Goal: Find specific page/section: Find specific page/section

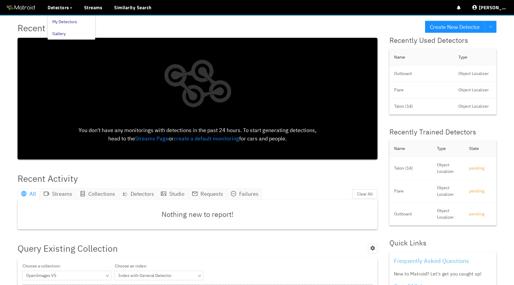
click at [65, 22] on link "My Detectors" at bounding box center [64, 22] width 25 height 12
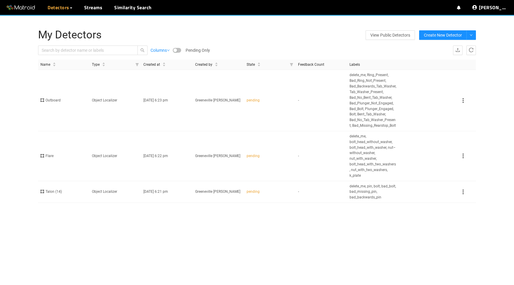
click at [97, 110] on td "Object Localizer" at bounding box center [115, 100] width 51 height 61
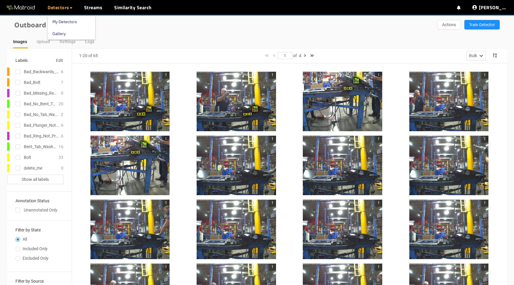
click at [58, 21] on link "My Detectors" at bounding box center [64, 22] width 25 height 12
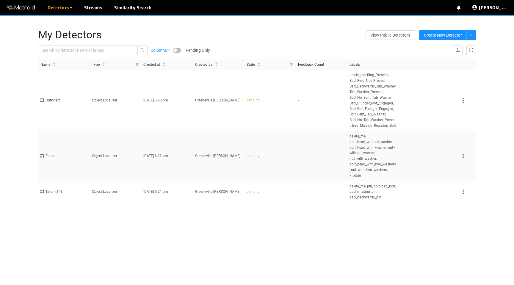
click at [121, 165] on td "Object Localizer" at bounding box center [115, 156] width 51 height 50
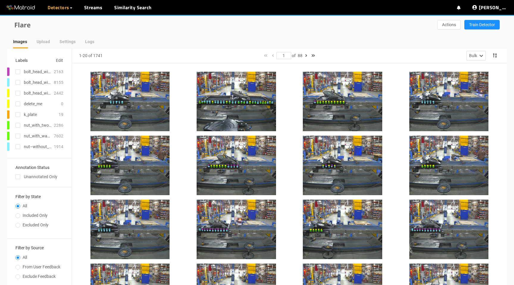
click at [245, 113] on div at bounding box center [236, 101] width 79 height 59
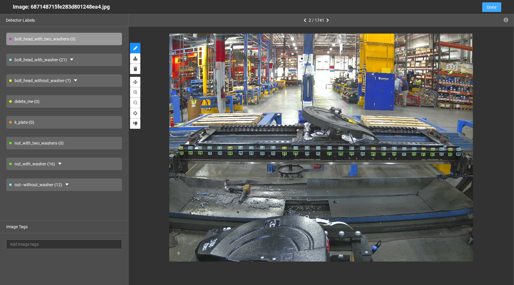
click at [491, 6] on span "Done" at bounding box center [492, 7] width 10 height 7
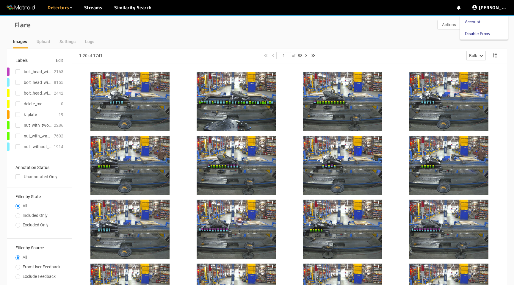
click at [487, 37] on link "Disable Proxy" at bounding box center [477, 34] width 25 height 12
